Goal: Task Accomplishment & Management: Manage account settings

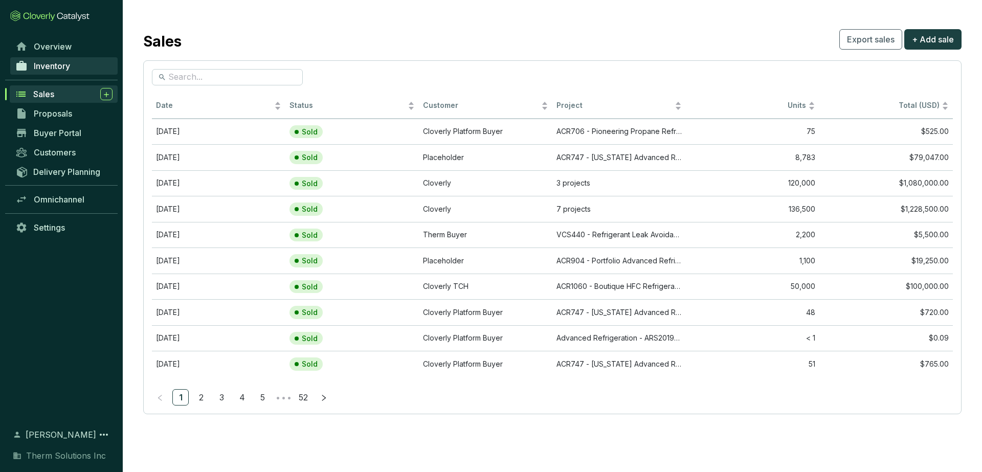
click at [54, 68] on span "Inventory" at bounding box center [52, 66] width 36 height 10
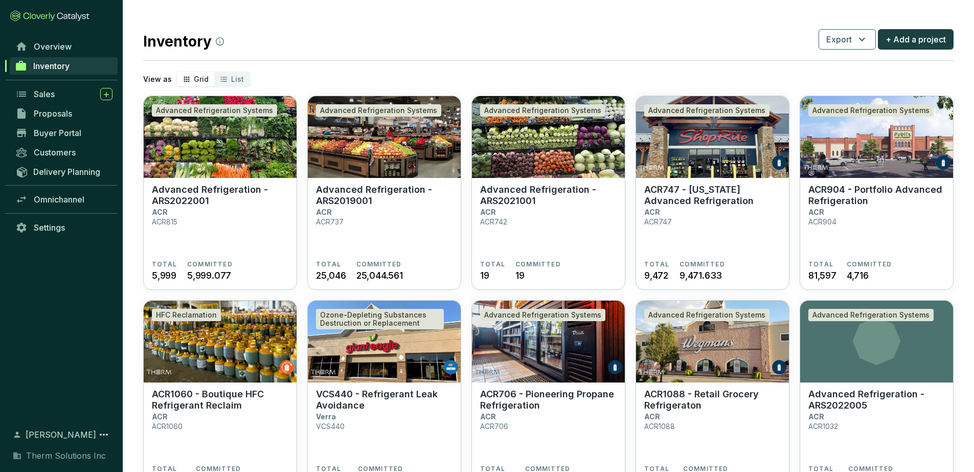
click at [517, 29] on div "Inventory Export + Add a project" at bounding box center [548, 40] width 811 height 26
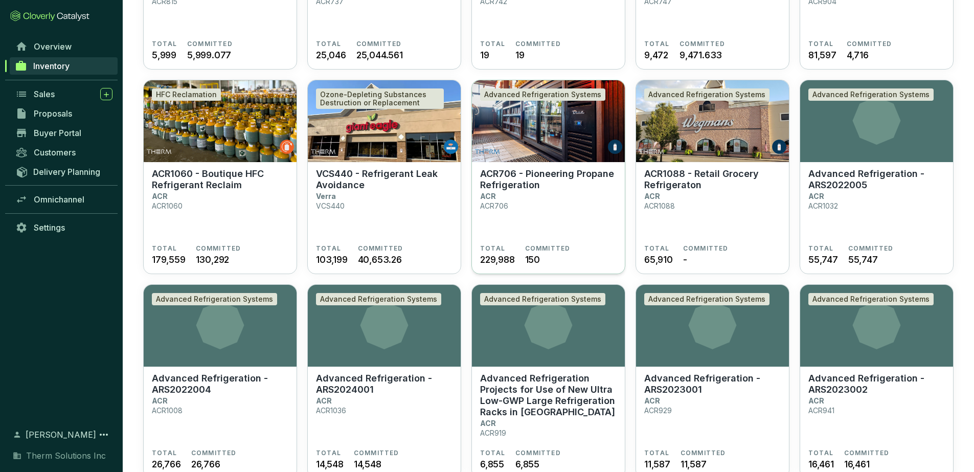
scroll to position [234, 0]
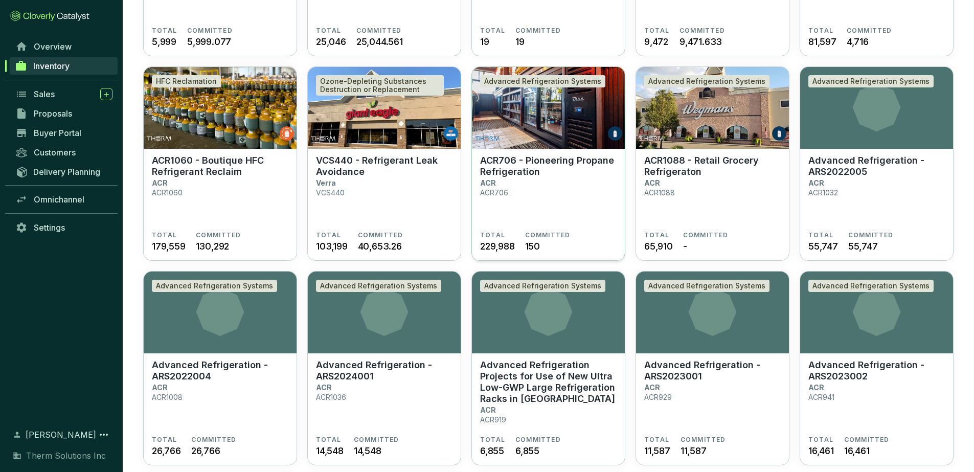
click at [528, 159] on p "ACR706 - Pioneering Propane Refrigeration" at bounding box center [548, 166] width 137 height 23
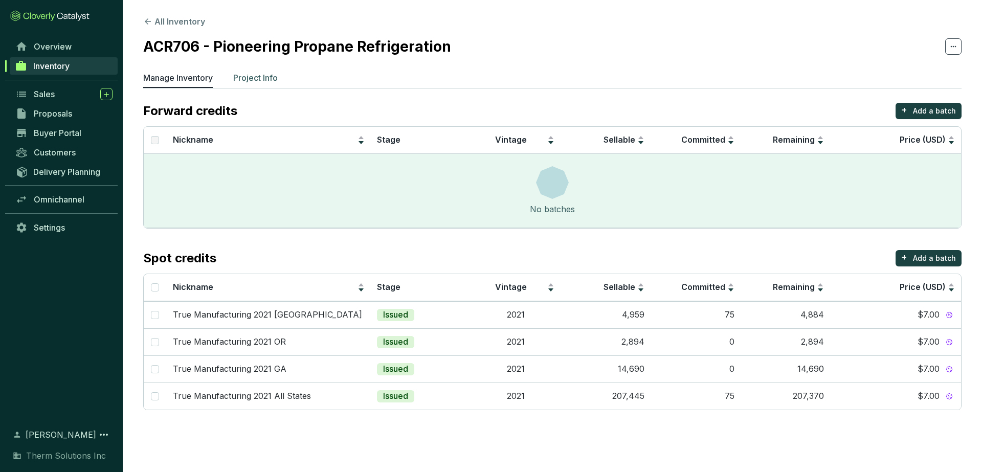
click at [248, 80] on p "Project Info" at bounding box center [255, 78] width 44 height 12
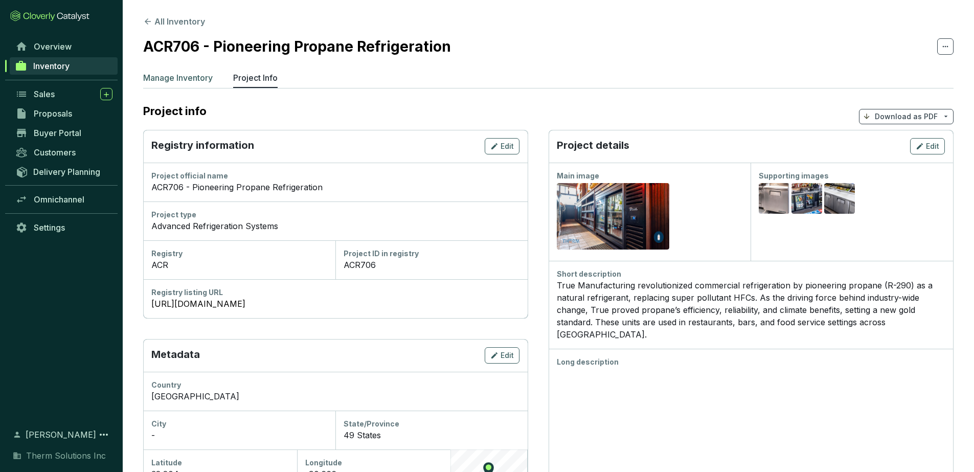
click at [174, 85] on li "Manage Inventory" at bounding box center [178, 80] width 70 height 16
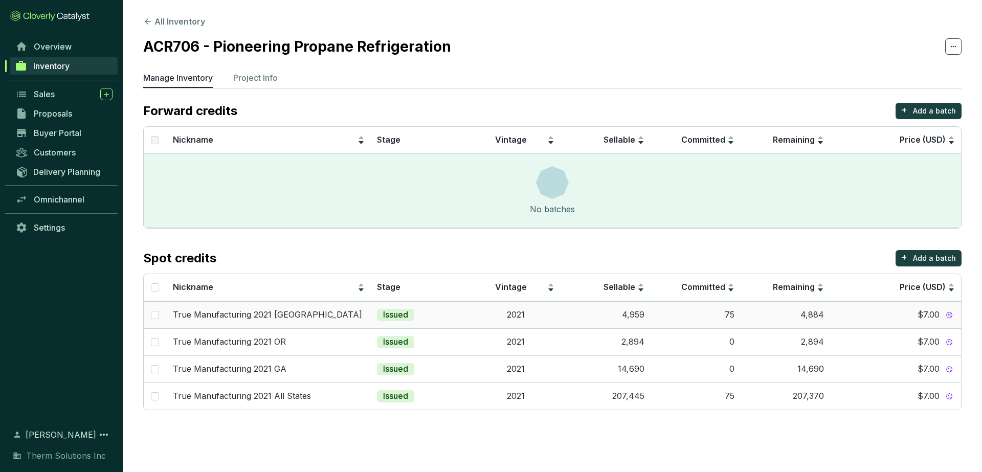
click at [864, 312] on div "$7.00" at bounding box center [895, 314] width 119 height 11
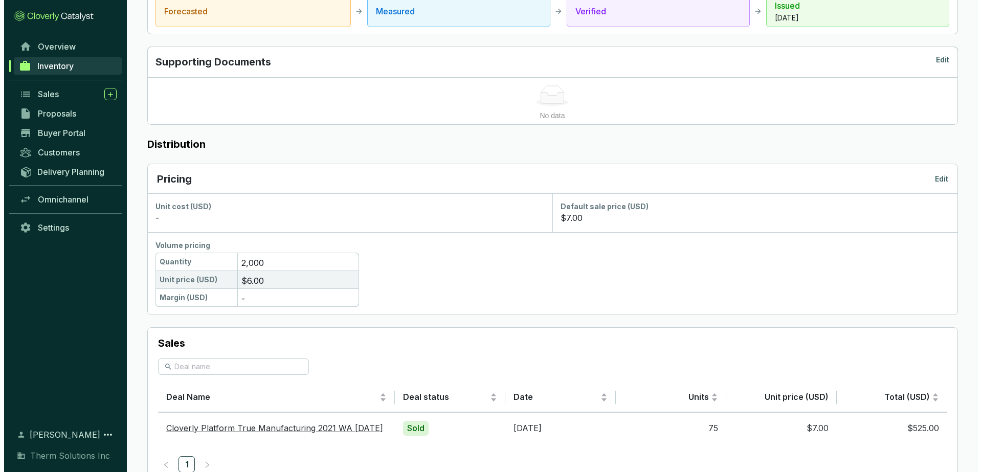
scroll to position [416, 0]
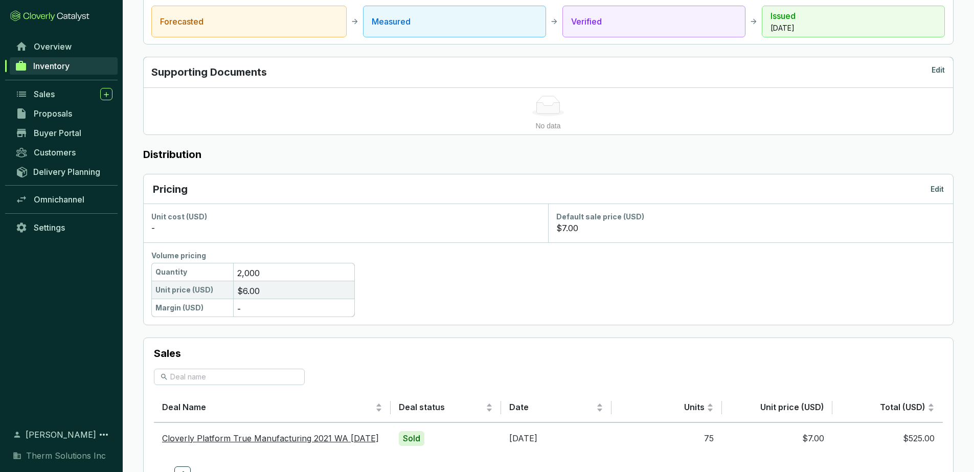
click at [941, 192] on p "Edit" at bounding box center [937, 189] width 13 height 10
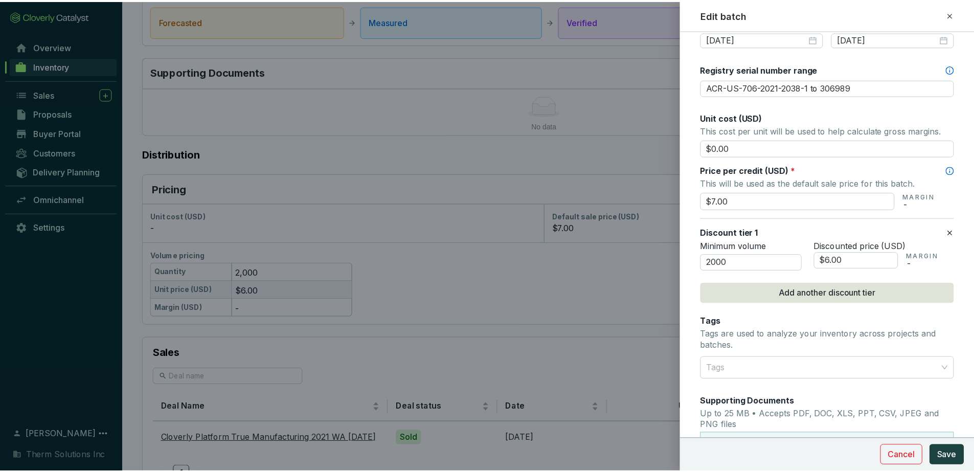
scroll to position [0, 0]
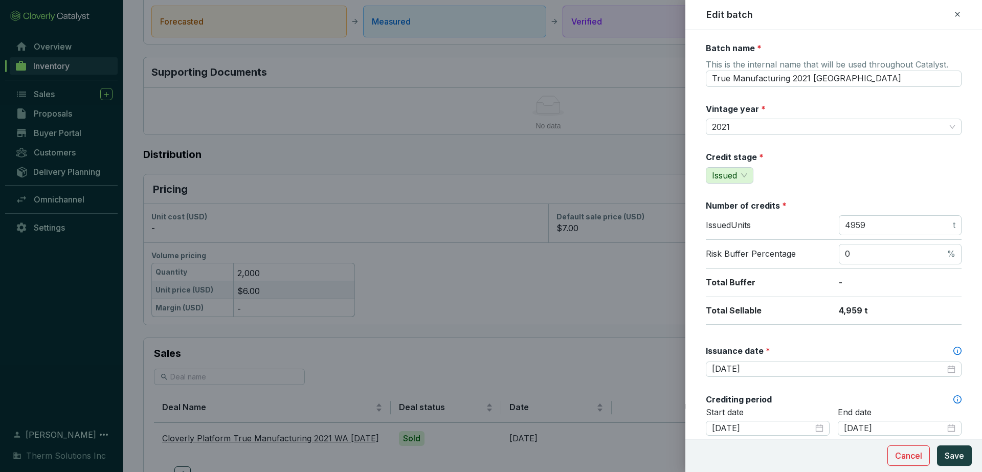
click at [957, 14] on icon at bounding box center [957, 14] width 5 height 5
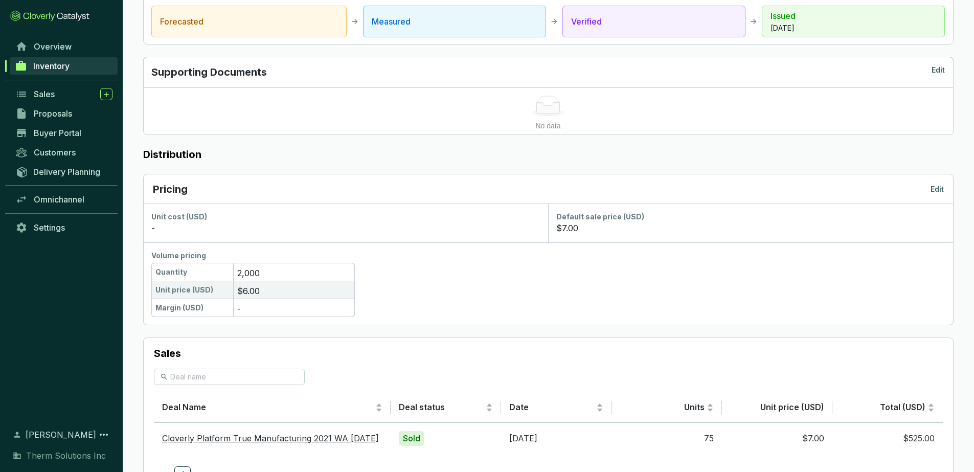
scroll to position [462, 0]
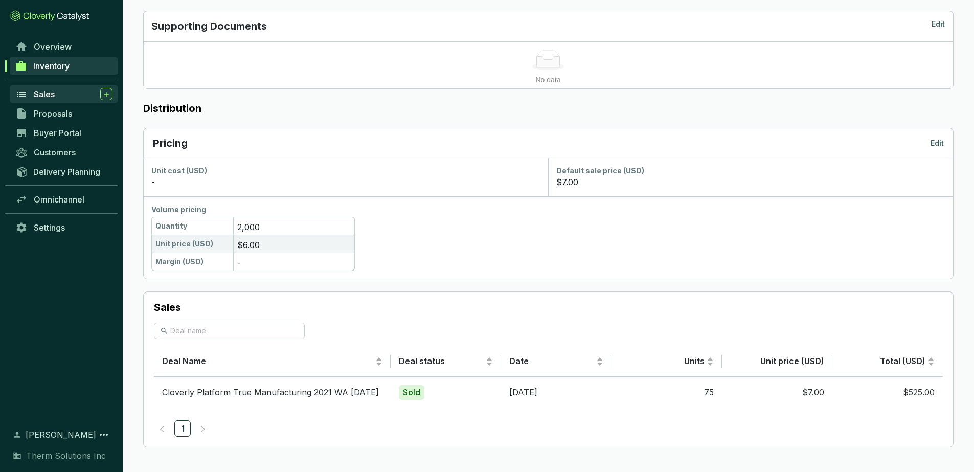
click at [56, 95] on div "Sales" at bounding box center [73, 94] width 79 height 12
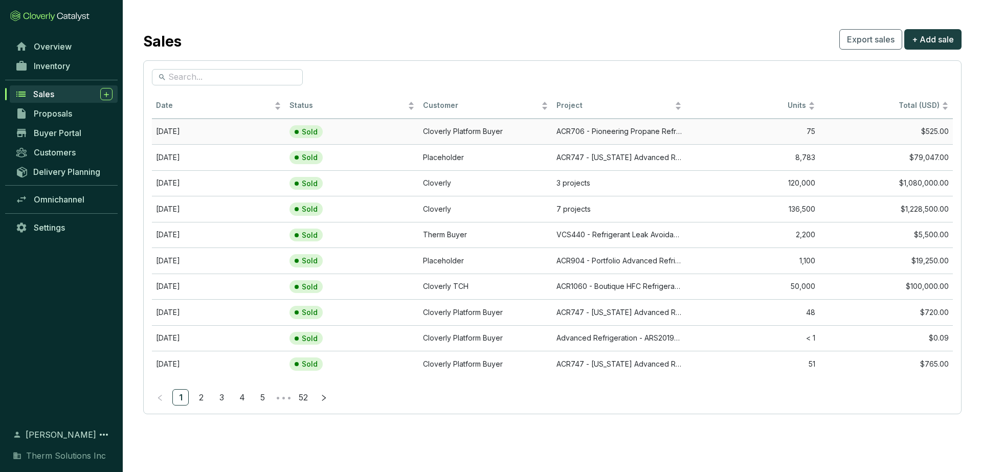
click at [530, 131] on td "Cloverly Platform Buyer" at bounding box center [485, 132] width 133 height 26
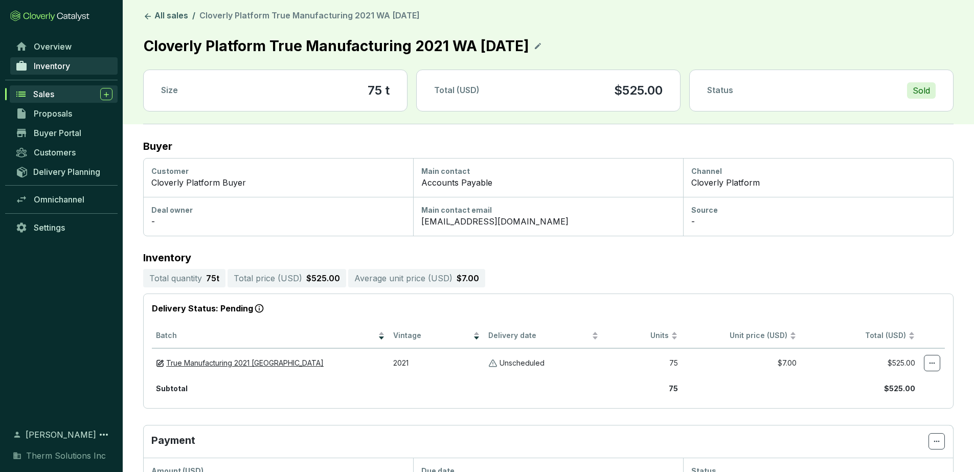
click at [68, 66] on span "Inventory" at bounding box center [52, 66] width 36 height 10
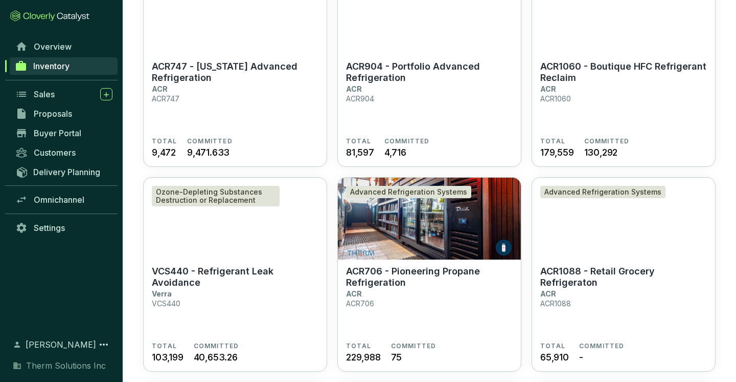
scroll to position [331, 0]
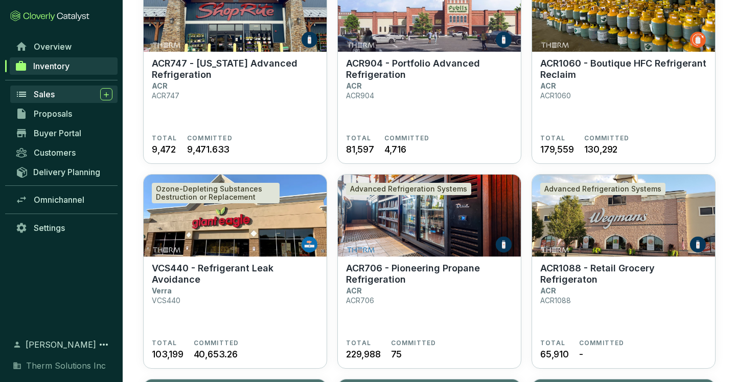
click at [60, 91] on div "Sales" at bounding box center [73, 94] width 79 height 12
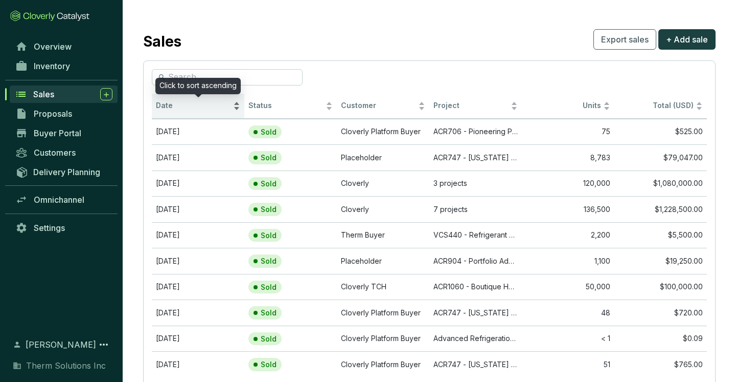
click at [210, 111] on div "Date" at bounding box center [198, 106] width 84 height 12
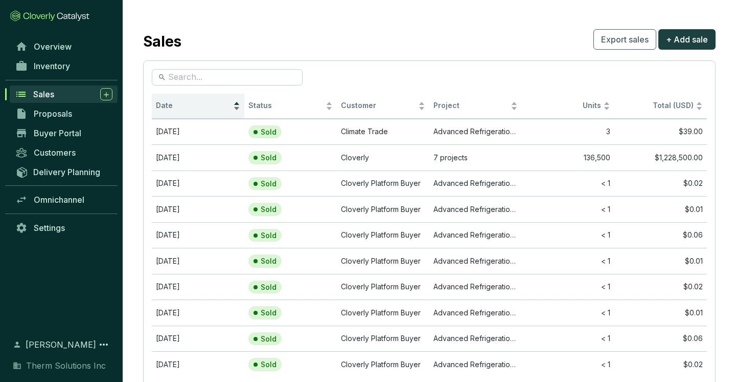
click at [210, 111] on div "Date" at bounding box center [198, 106] width 84 height 12
